Goal: Task Accomplishment & Management: Use online tool/utility

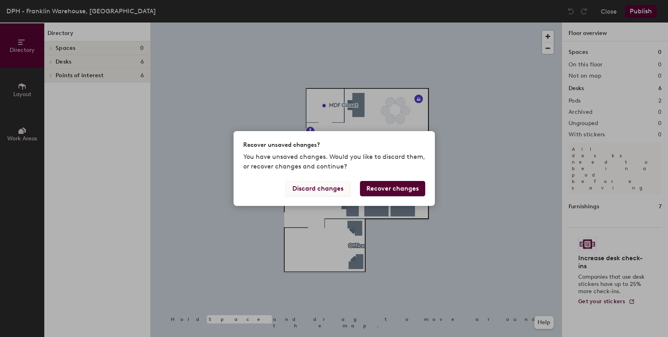
click at [332, 190] on button "Discard changes" at bounding box center [318, 188] width 65 height 15
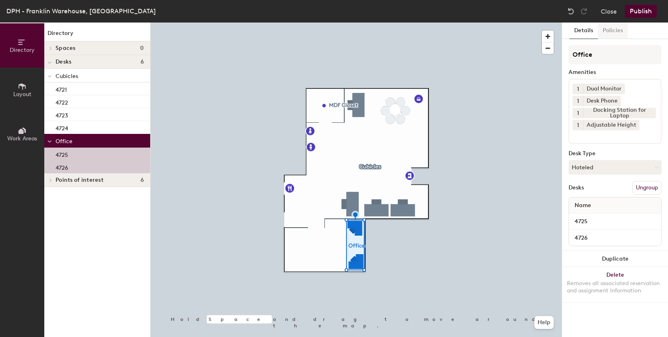
click at [612, 29] on button "Policies" at bounding box center [613, 31] width 30 height 17
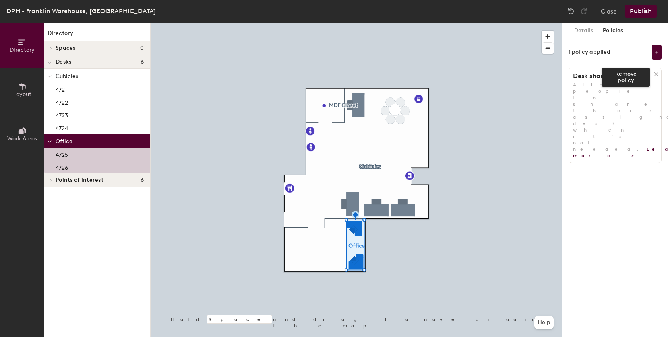
click at [656, 73] on icon at bounding box center [656, 74] width 6 height 6
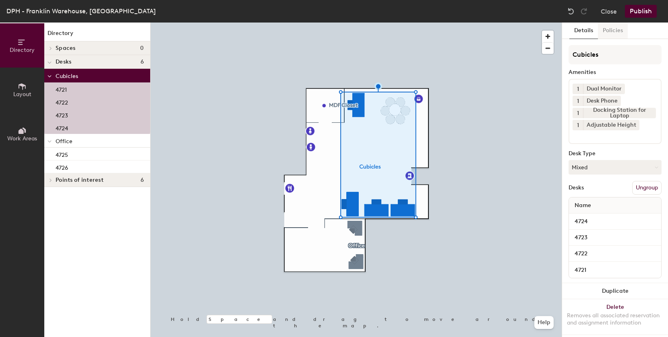
click at [607, 37] on button "Policies" at bounding box center [613, 31] width 30 height 17
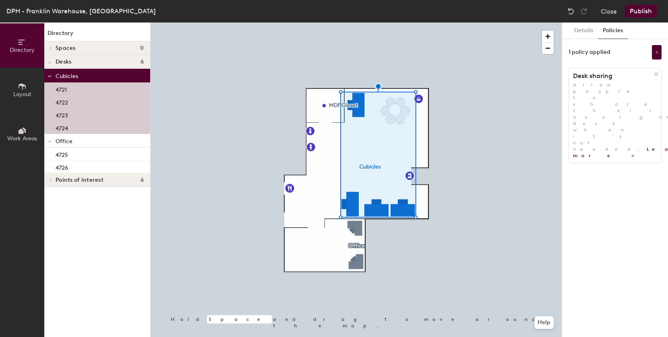
click at [656, 72] on icon at bounding box center [656, 74] width 6 height 6
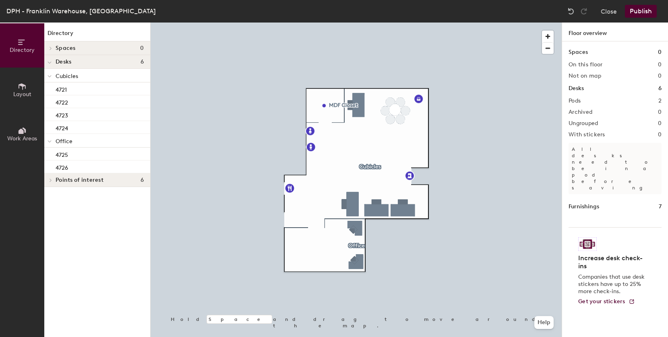
click at [636, 11] on button "Publish" at bounding box center [641, 11] width 32 height 13
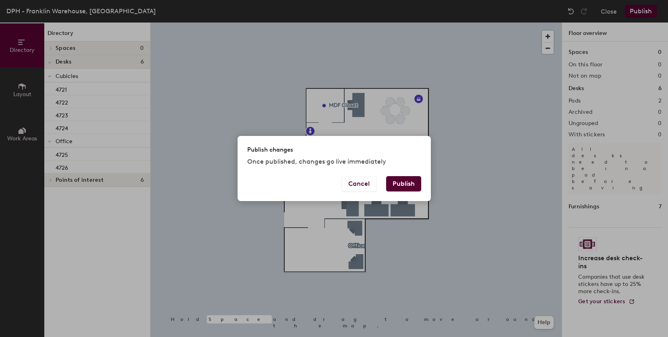
click at [420, 182] on button "Publish" at bounding box center [403, 183] width 35 height 15
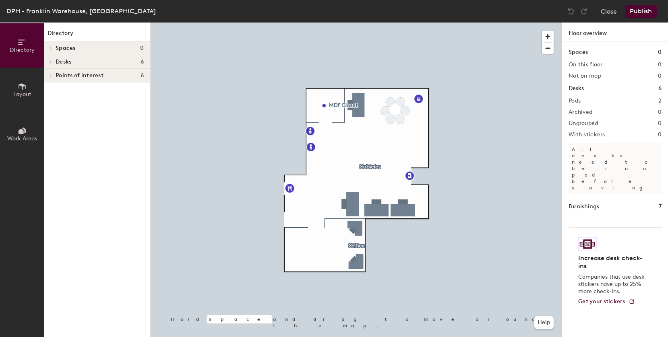
click at [54, 60] on div at bounding box center [49, 61] width 10 height 13
click at [62, 74] on span "Cubicles" at bounding box center [67, 76] width 23 height 7
